Goal: Check status: Check status

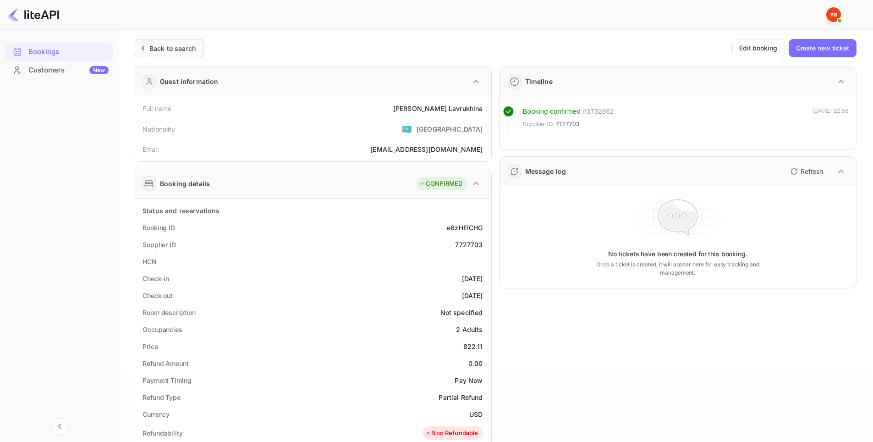
click at [153, 47] on div "Back to search" at bounding box center [172, 49] width 46 height 10
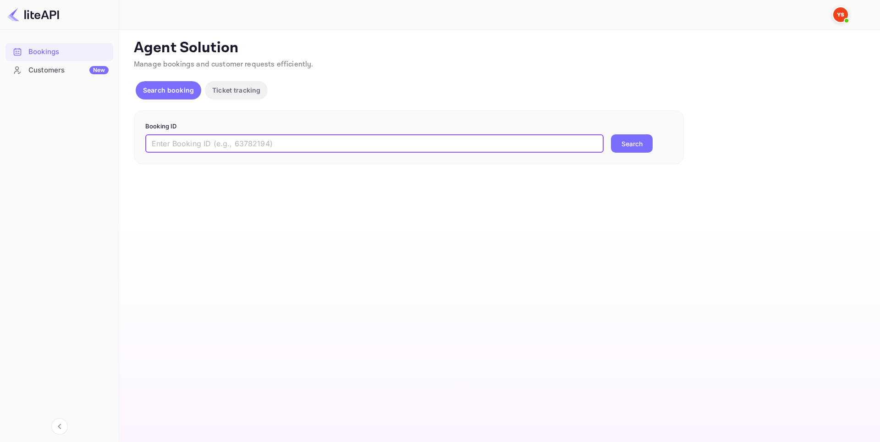
drag, startPoint x: 281, startPoint y: 143, endPoint x: 309, endPoint y: 142, distance: 28.0
click at [282, 143] on input "text" at bounding box center [374, 143] width 458 height 18
paste input "9210260"
type input "9210260"
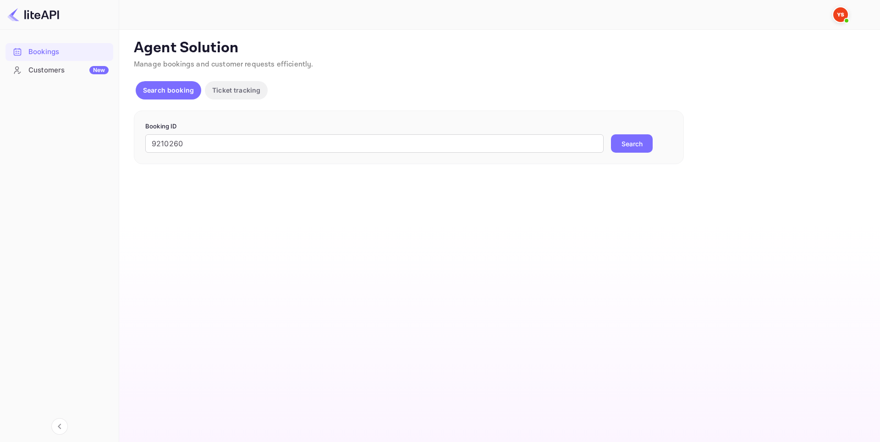
click at [641, 140] on button "Search" at bounding box center [632, 143] width 42 height 18
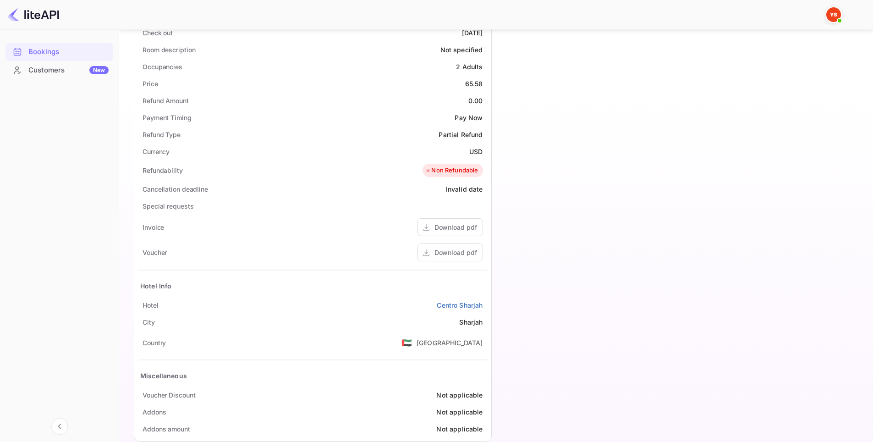
scroll to position [279, 0]
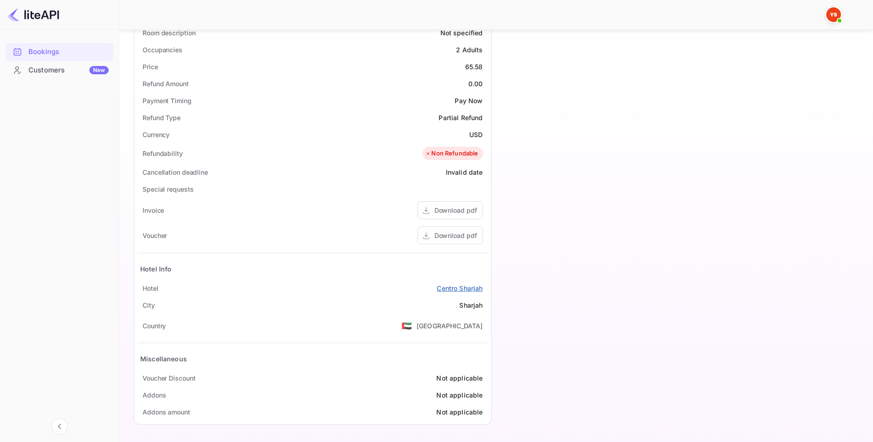
click at [453, 287] on link "Centro Sharjah" at bounding box center [460, 288] width 46 height 10
click at [441, 241] on div "Download pdf" at bounding box center [450, 235] width 66 height 18
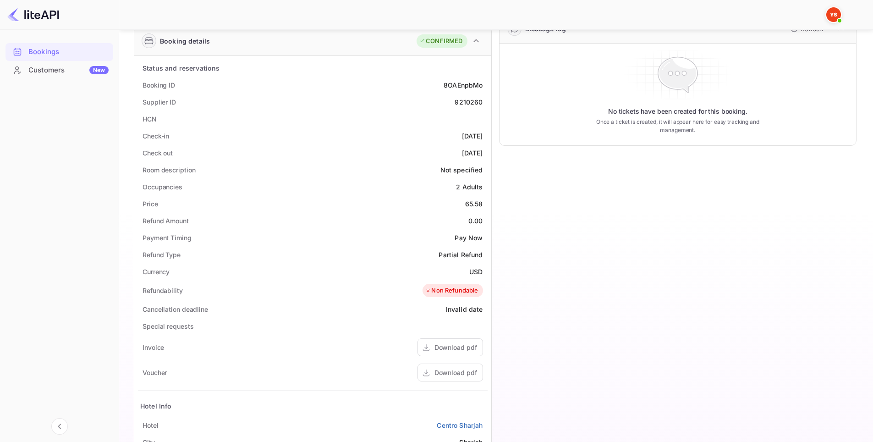
scroll to position [142, 0]
click at [465, 104] on div "9210260" at bounding box center [469, 103] width 28 height 10
copy div "9210260"
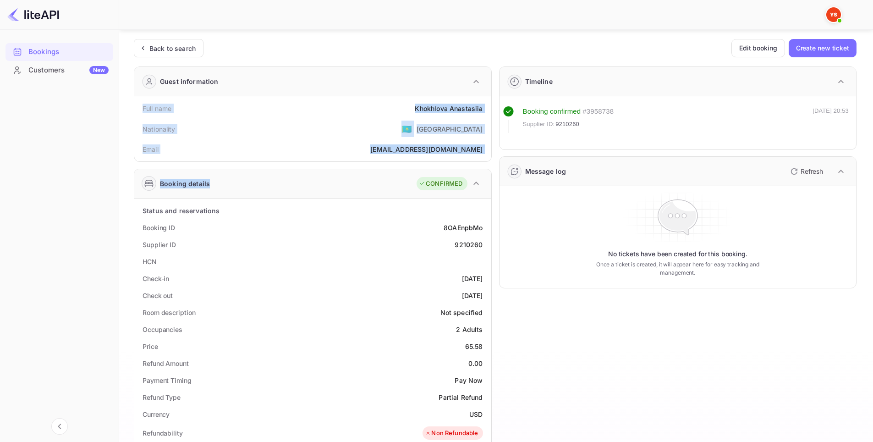
scroll to position [229, 0]
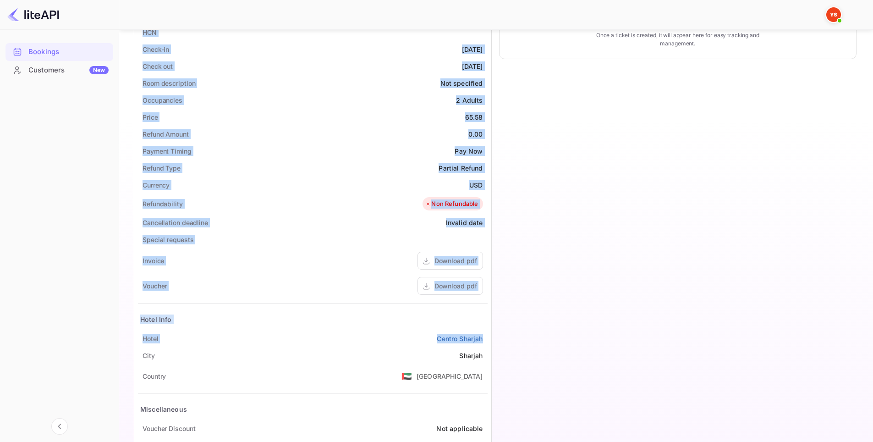
drag, startPoint x: 137, startPoint y: 105, endPoint x: 485, endPoint y: 339, distance: 420.0
click at [485, 339] on div "Guest information Full name Khokhlova Anastasiia Nationality 🇰🇿 [DEMOGRAPHIC_DA…" at bounding box center [308, 155] width 365 height 651
copy div "Full name Khokhlova Anastasiia Nationality 🇰🇿 [DEMOGRAPHIC_DATA] Email [EMAIL_A…"
